Goal: Task Accomplishment & Management: Use online tool/utility

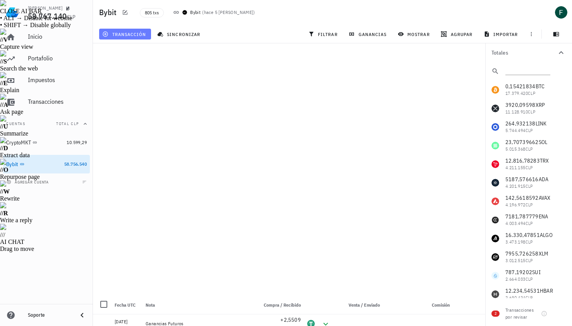
click at [131, 34] on span "transacción" at bounding box center [125, 34] width 42 height 6
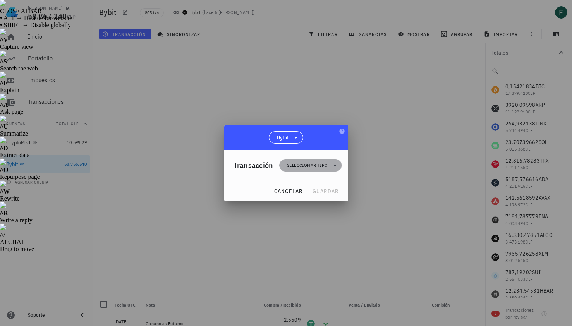
click at [299, 167] on span "Seleccionar tipo" at bounding box center [307, 166] width 41 height 8
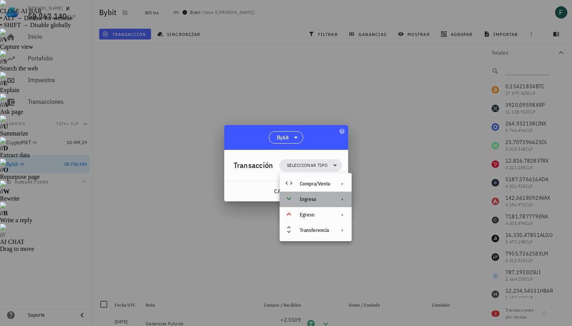
click at [307, 196] on div "Ingreso" at bounding box center [315, 199] width 30 height 6
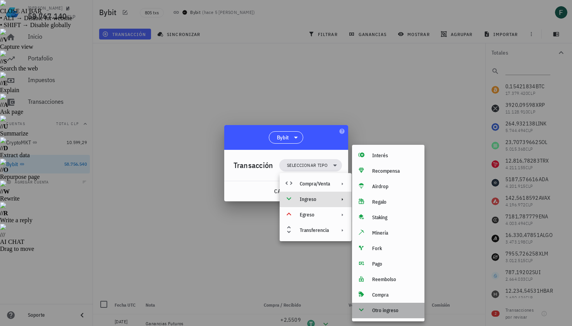
click at [381, 308] on div "Otro ingreso" at bounding box center [395, 311] width 46 height 6
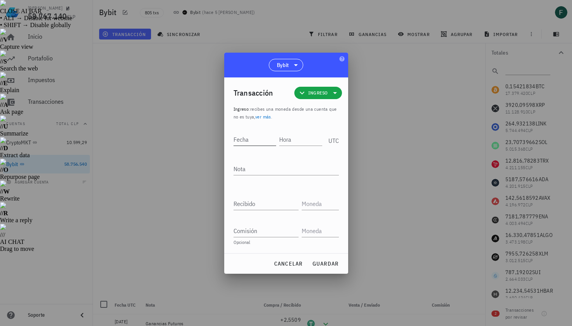
click at [258, 141] on input "Fecha" at bounding box center [255, 139] width 43 height 12
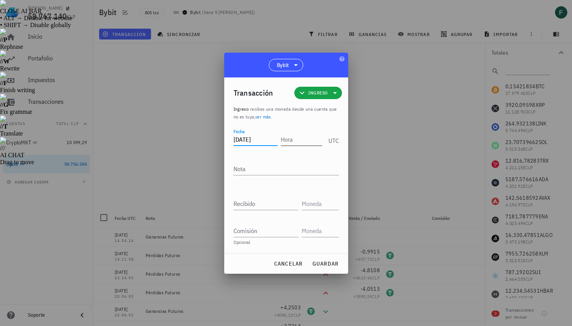
type input "2025-10-01"
click at [297, 143] on input "Hora" at bounding box center [301, 139] width 41 height 12
click at [411, 134] on div at bounding box center [286, 163] width 572 height 326
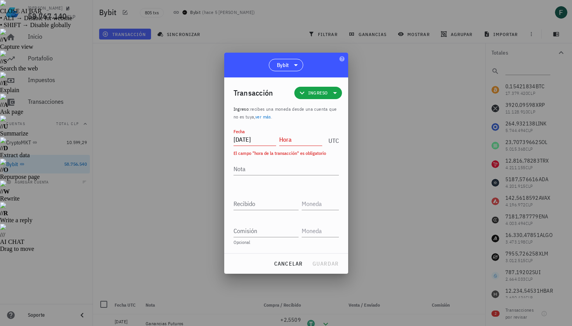
click at [297, 140] on input "Hora" at bounding box center [300, 139] width 43 height 12
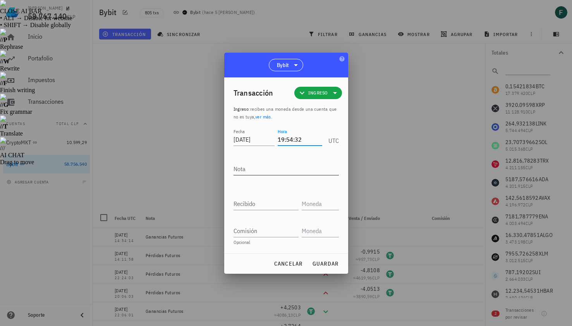
type input "19:54:32"
click at [298, 170] on textarea "Nota" at bounding box center [286, 169] width 105 height 12
type textarea "Ganancias Futuros"
click at [283, 201] on input "Recibido" at bounding box center [266, 204] width 65 height 12
paste input "9,7985"
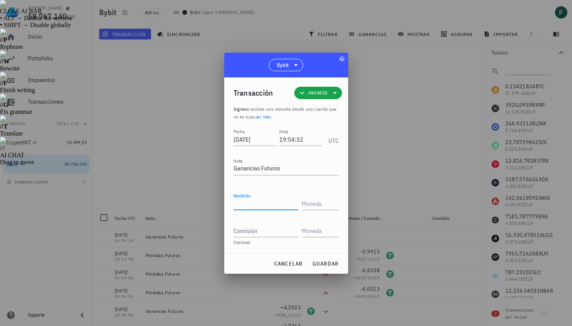
type input "9,7985"
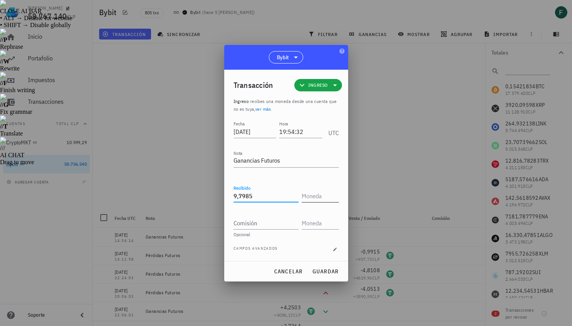
click at [322, 198] on input "text" at bounding box center [320, 196] width 36 height 12
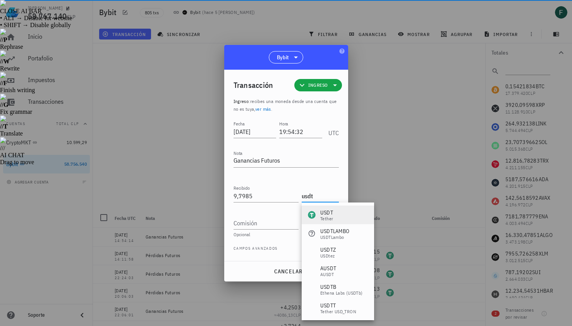
click at [326, 217] on div "Tether" at bounding box center [326, 219] width 13 height 5
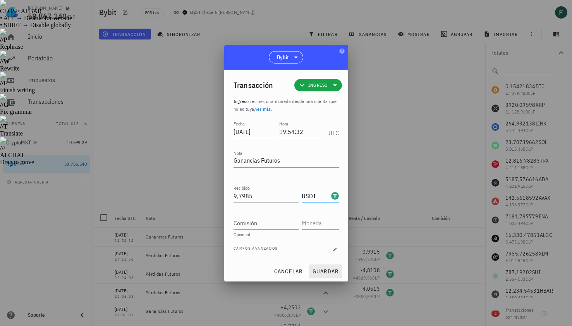
type input "USDT"
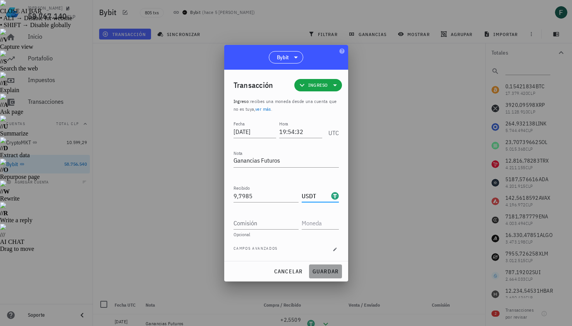
click at [322, 265] on button "guardar" at bounding box center [325, 272] width 33 height 14
